Goal: Task Accomplishment & Management: Use online tool/utility

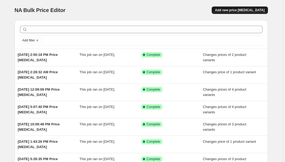
click at [239, 8] on span "Add new price change job" at bounding box center [240, 10] width 50 height 4
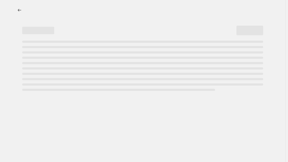
select select "percentage"
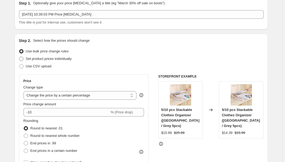
click at [50, 57] on span "Set product prices individually" at bounding box center [49, 59] width 46 height 4
click at [19, 57] on input "Set product prices individually" at bounding box center [19, 57] width 0 height 0
radio input "true"
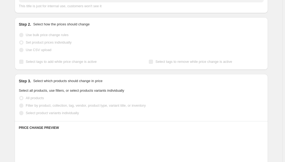
scroll to position [97, 0]
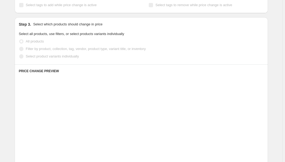
click at [46, 59] on label "Select product variants individually" at bounding box center [49, 56] width 60 height 7
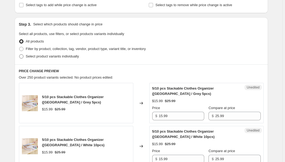
click at [46, 59] on span "Select product variants individually" at bounding box center [52, 56] width 53 height 5
click at [19, 54] on input "Select product variants individually" at bounding box center [19, 54] width 0 height 0
radio input "true"
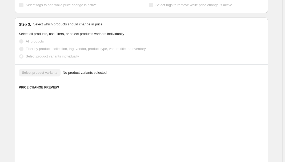
click at [47, 70] on div "Select product variants No product variants selected" at bounding box center [141, 72] width 245 height 7
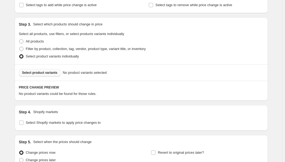
click at [43, 74] on button "Select product variants" at bounding box center [40, 72] width 42 height 7
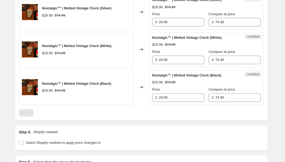
scroll to position [267, 0]
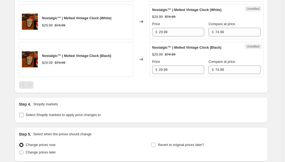
click at [46, 113] on span "Select Shopify markets to apply price changes to" at bounding box center [63, 115] width 75 height 4
click at [23, 113] on input "Select Shopify markets to apply price changes to" at bounding box center [21, 115] width 4 height 4
checkbox input "true"
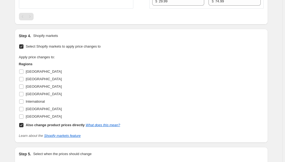
scroll to position [339, 0]
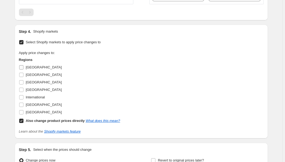
click at [33, 66] on span "Australia" at bounding box center [44, 67] width 36 height 4
click at [23, 66] on input "Australia" at bounding box center [21, 67] width 4 height 4
checkbox input "true"
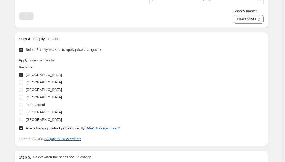
click at [29, 88] on span "France" at bounding box center [44, 90] width 36 height 4
click at [23, 88] on input "France" at bounding box center [21, 90] width 4 height 4
checkbox input "true"
click at [31, 96] on span "Germany" at bounding box center [44, 97] width 36 height 4
click at [23, 96] on input "Germany" at bounding box center [21, 97] width 4 height 4
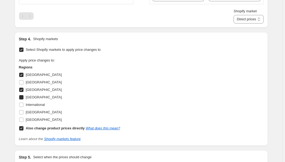
checkbox input "true"
click at [33, 113] on span "United Kingdom" at bounding box center [44, 112] width 36 height 4
click at [23, 113] on input "United Kingdom" at bounding box center [21, 112] width 4 height 4
checkbox input "true"
click at [37, 127] on b "Also change product prices directly" at bounding box center [55, 128] width 59 height 4
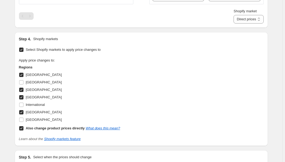
click at [23, 127] on input "Also change product prices directly What does this mean?" at bounding box center [21, 128] width 4 height 4
checkbox input "false"
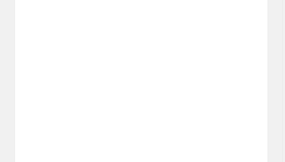
click at [191, 96] on strike "$59.05" at bounding box center [188, 94] width 11 height 5
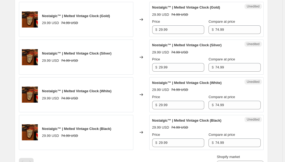
scroll to position [218, 0]
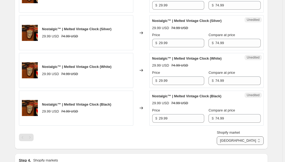
drag, startPoint x: 257, startPoint y: 138, endPoint x: 254, endPoint y: 140, distance: 3.6
click at [257, 138] on select "Australia France Germany United Kingdom" at bounding box center [240, 140] width 47 height 9
click at [242, 145] on select "Australia France Germany United Kingdom" at bounding box center [240, 140] width 47 height 9
click at [245, 138] on select "Australia France Germany United Kingdom" at bounding box center [240, 140] width 47 height 9
click at [240, 145] on select "Australia France Germany United Kingdom" at bounding box center [240, 140] width 47 height 9
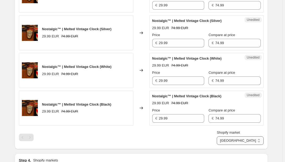
click at [251, 137] on select "Australia France Germany United Kingdom" at bounding box center [240, 140] width 47 height 9
select select "7501644017"
click at [229, 145] on select "Australia France Germany United Kingdom" at bounding box center [240, 140] width 47 height 9
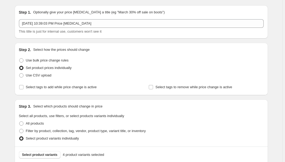
scroll to position [0, 0]
